Goal: Task Accomplishment & Management: Manage account settings

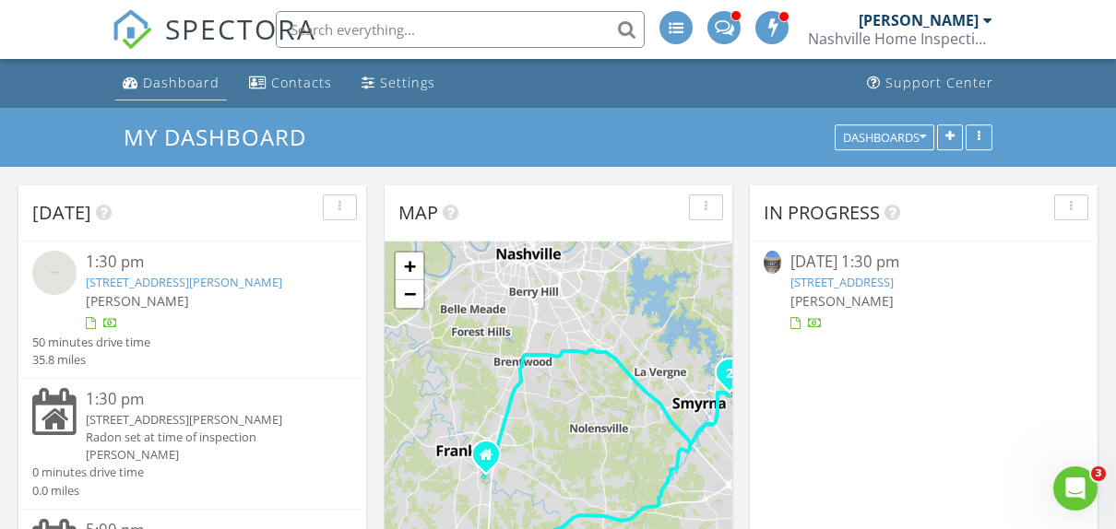
click at [191, 77] on div "Dashboard" at bounding box center [181, 83] width 77 height 18
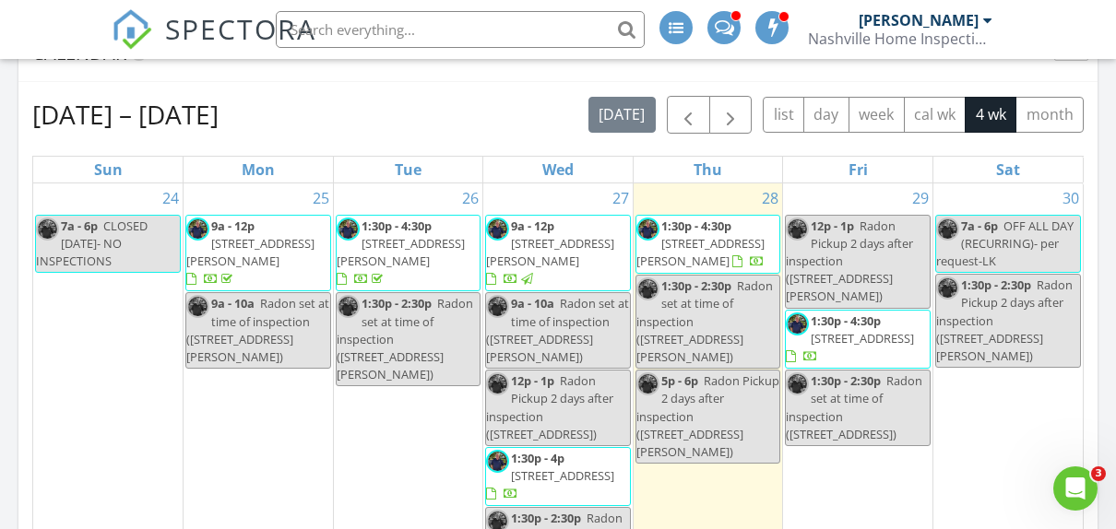
scroll to position [673, 0]
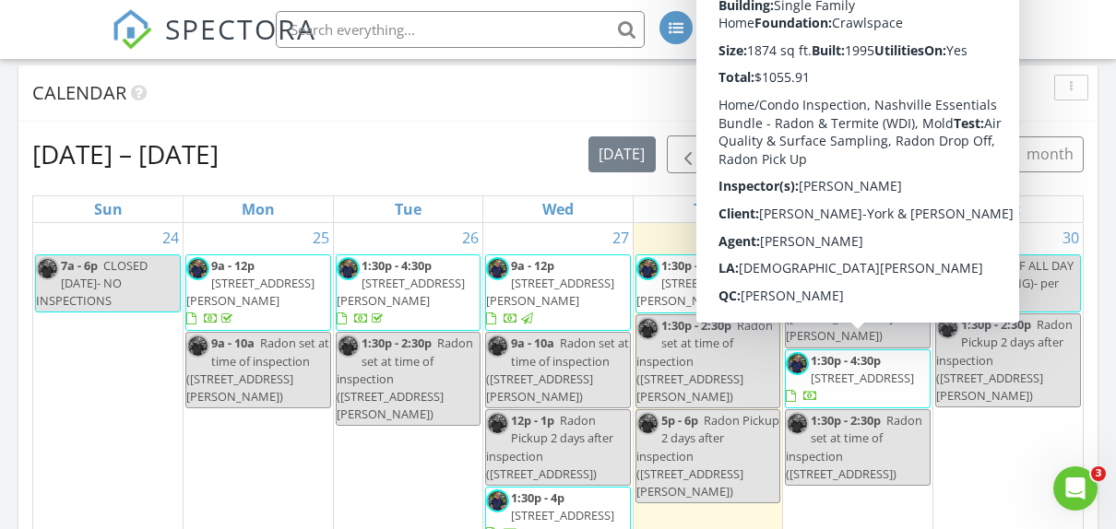
click at [859, 370] on span "[STREET_ADDRESS]" at bounding box center [862, 378] width 103 height 17
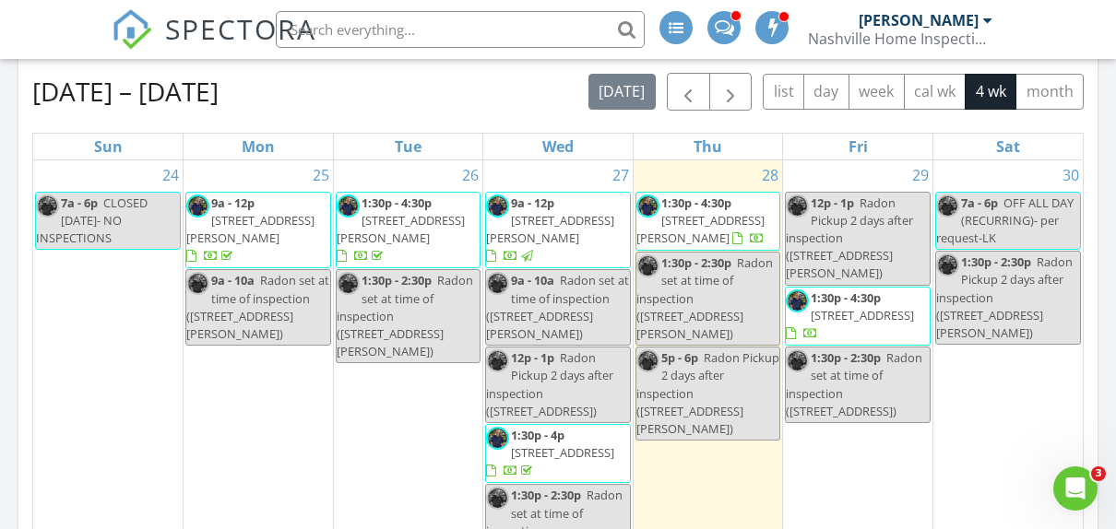
scroll to position [738, 0]
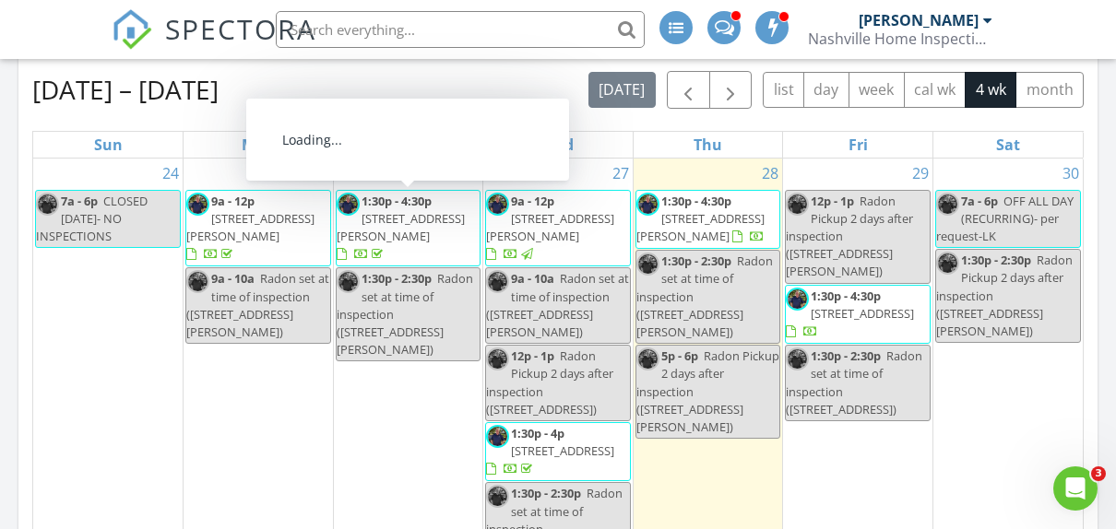
click at [402, 210] on span "[STREET_ADDRESS][PERSON_NAME]" at bounding box center [401, 227] width 128 height 34
